Goal: Check status: Check status

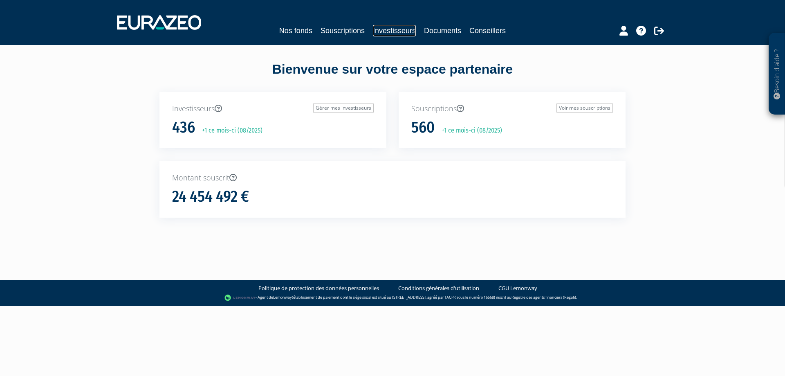
click at [394, 27] on link "Investisseurs" at bounding box center [394, 30] width 43 height 11
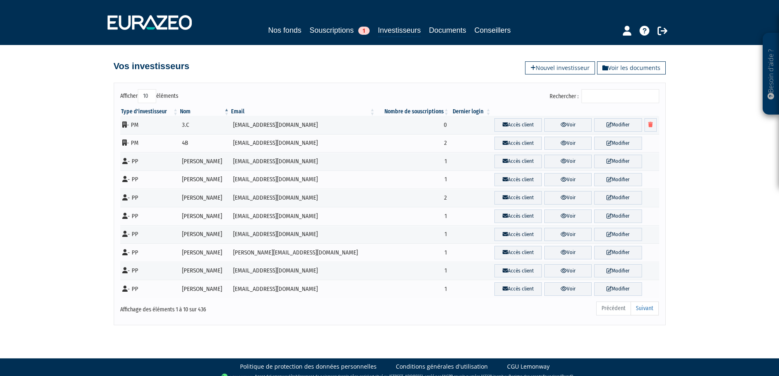
click at [617, 97] on input "Rechercher :" at bounding box center [621, 96] width 78 height 14
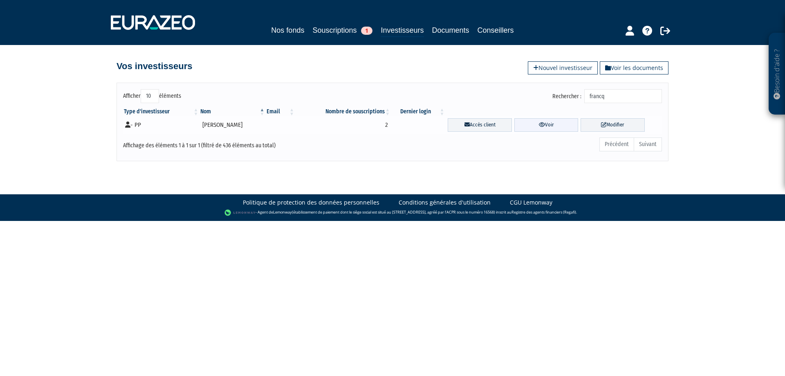
type input "francq"
click at [557, 125] on link "Voir" at bounding box center [547, 124] width 64 height 13
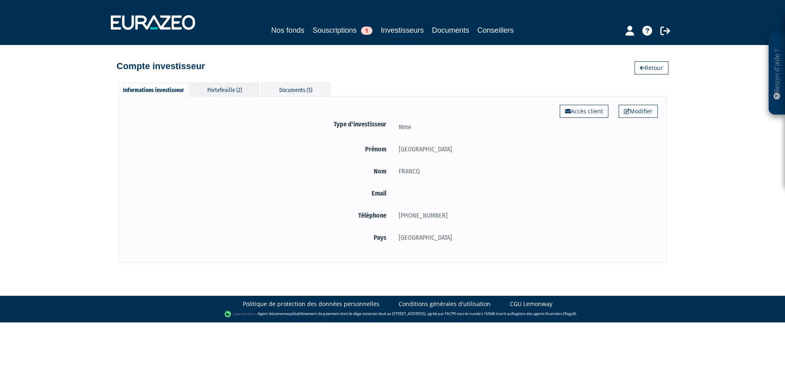
click at [225, 92] on div "Portefeuille (2)" at bounding box center [225, 89] width 70 height 13
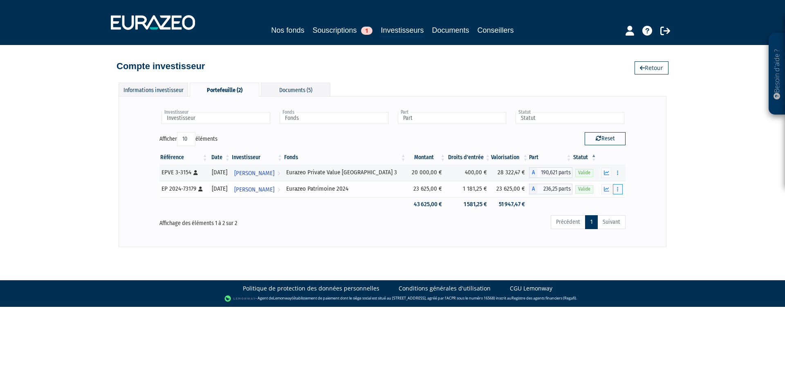
click at [616, 189] on button "button" at bounding box center [618, 189] width 10 height 10
click at [609, 187] on icon "button" at bounding box center [606, 189] width 5 height 5
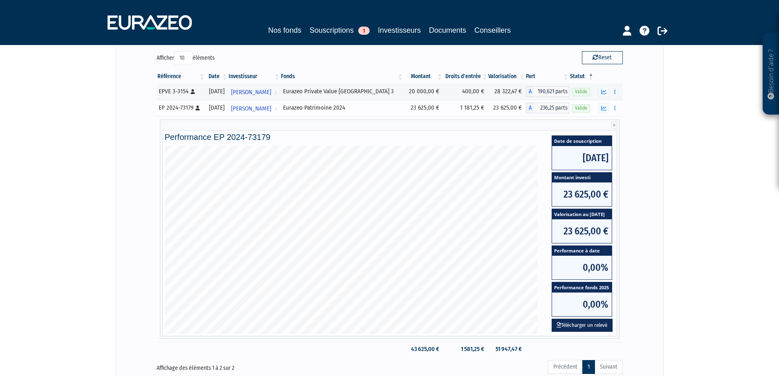
scroll to position [81, 0]
click at [602, 91] on icon "button" at bounding box center [603, 91] width 5 height 5
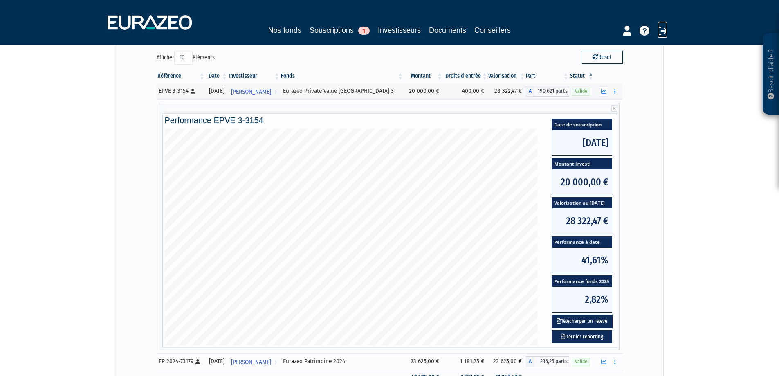
click at [664, 33] on icon at bounding box center [663, 31] width 10 height 10
